Goal: Information Seeking & Learning: Find specific fact

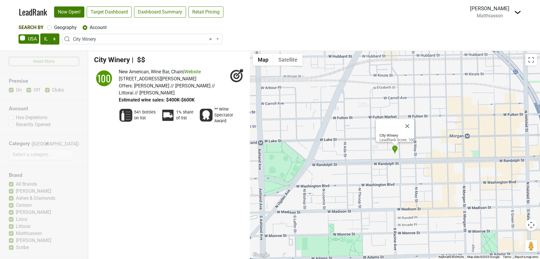
select select "IL"
select select "332231"
select select
click at [239, 85] on div "New American, Wine Bar, Chain | Website 1200 W Randolph St, Chicago, IL 60607 O…" at bounding box center [181, 85] width 125 height 35
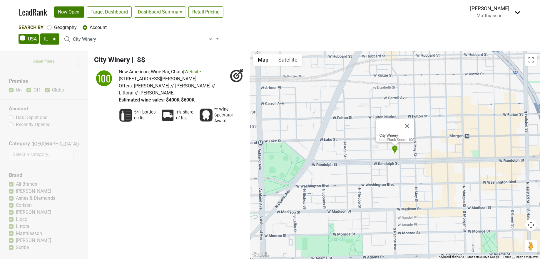
click at [238, 80] on icon at bounding box center [237, 75] width 14 height 14
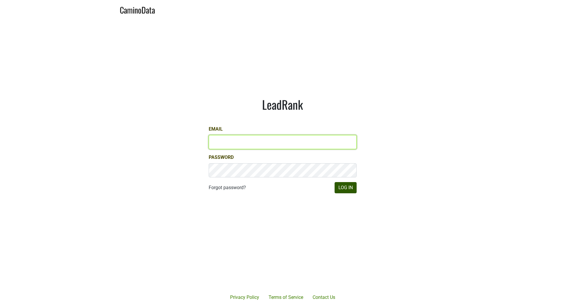
type input "jill@matthiasson.com"
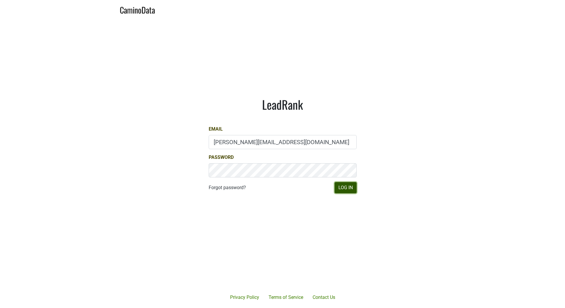
click at [340, 189] on button "Log In" at bounding box center [346, 187] width 22 height 11
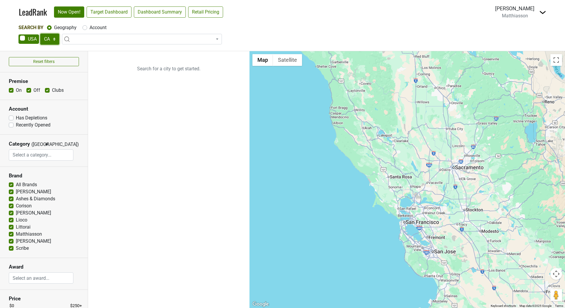
click at [52, 40] on select "AK AL AR AZ CA CO CT DC DE FL [GEOGRAPHIC_DATA] HI IA ID IL IN KS [GEOGRAPHIC_D…" at bounding box center [49, 38] width 19 height 11
select select "NV"
click at [90, 29] on label "Account" at bounding box center [98, 27] width 17 height 7
click at [85, 29] on input "Account" at bounding box center [85, 27] width 5 height 6
radio input "true"
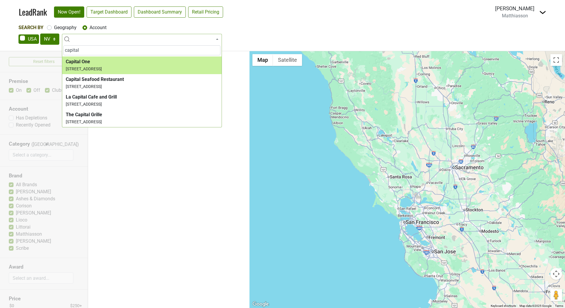
type input "capital"
select select "328477"
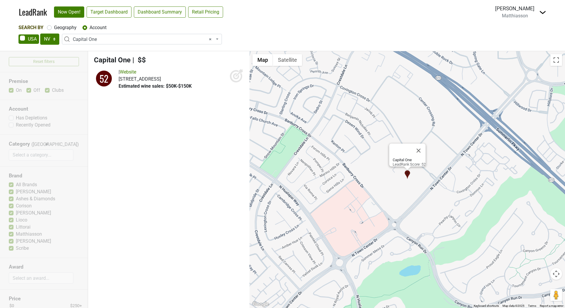
click at [475, 171] on div "Capital One LeadRank Score: 52" at bounding box center [408, 179] width 316 height 256
click at [402, 187] on div "Capital One LeadRank Score: 52" at bounding box center [408, 179] width 316 height 256
click at [556, 59] on button "Toggle fullscreen view" at bounding box center [557, 60] width 12 height 12
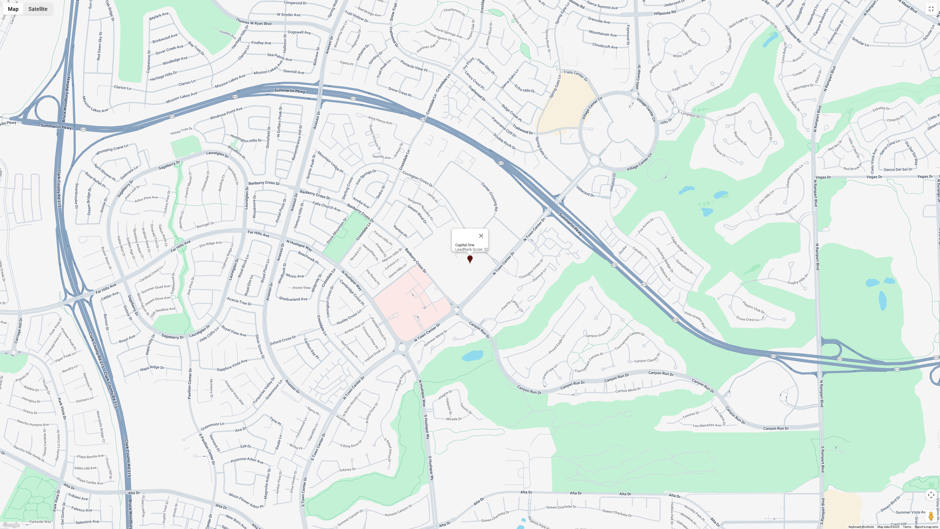
click at [45, 11] on button "Satellite" at bounding box center [38, 9] width 29 height 12
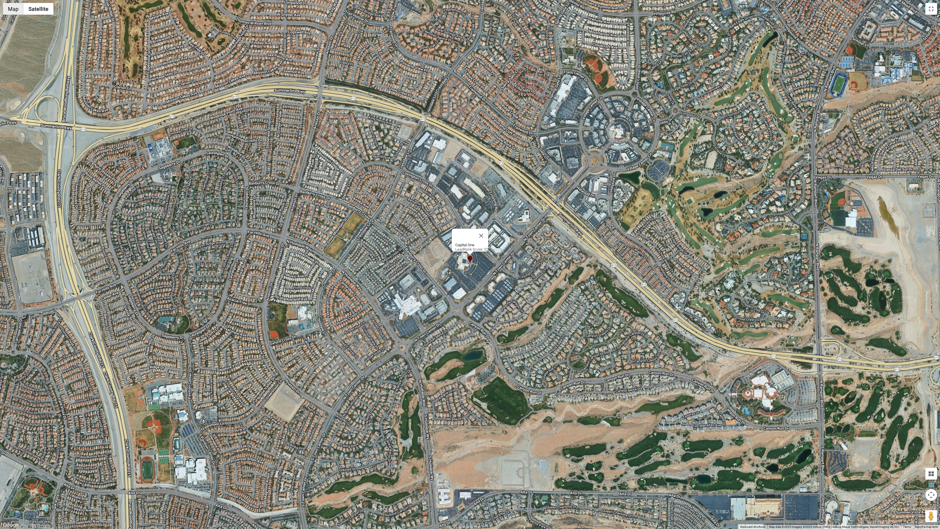
click at [12, 10] on button "Map" at bounding box center [13, 9] width 21 height 12
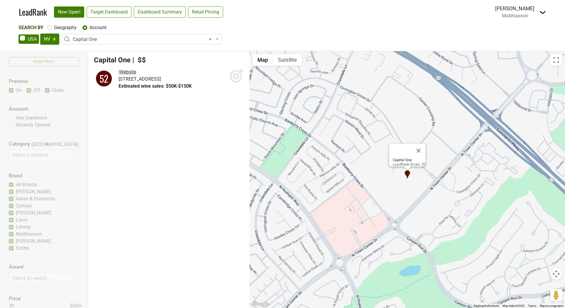
click at [136, 71] on link "Website" at bounding box center [128, 72] width 16 height 6
